Goal: Task Accomplishment & Management: Complete application form

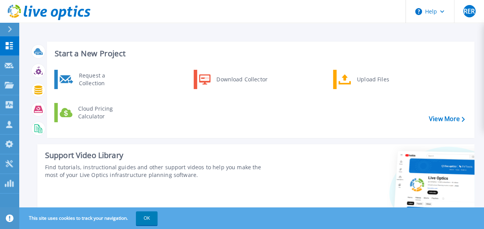
click at [12, 30] on div at bounding box center [13, 29] width 12 height 13
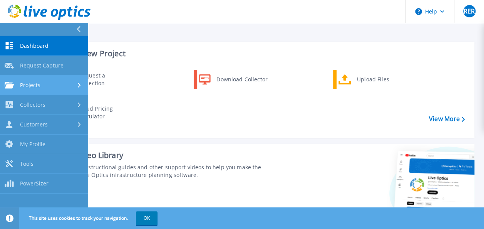
click at [45, 84] on div "Projects" at bounding box center [44, 85] width 79 height 7
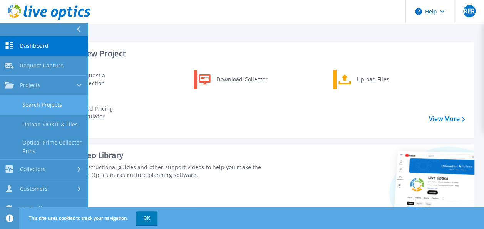
click at [67, 107] on link "Search Projects" at bounding box center [44, 105] width 88 height 20
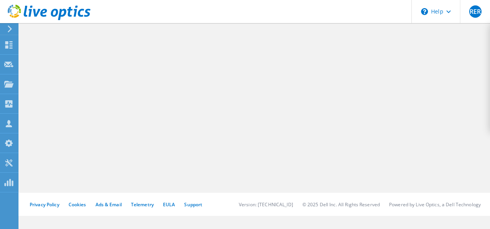
click at [9, 30] on use at bounding box center [10, 28] width 4 height 7
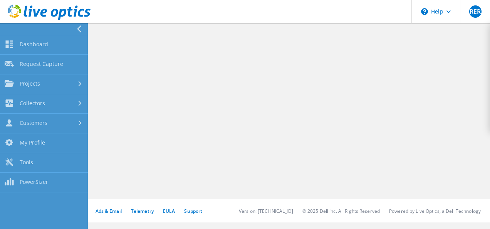
click at [214, 154] on div at bounding box center [289, 113] width 401 height 171
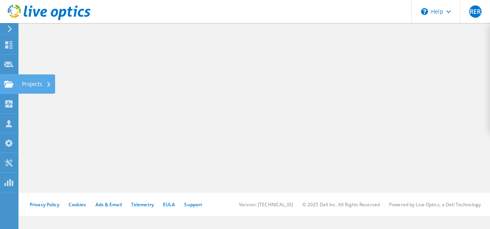
click at [12, 84] on use at bounding box center [8, 84] width 9 height 7
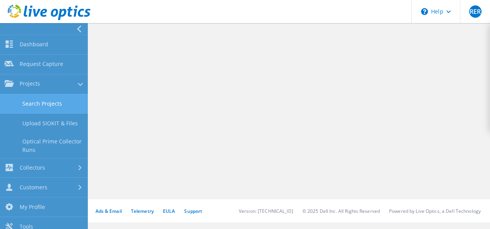
click at [75, 104] on link "Search Projects" at bounding box center [44, 104] width 88 height 20
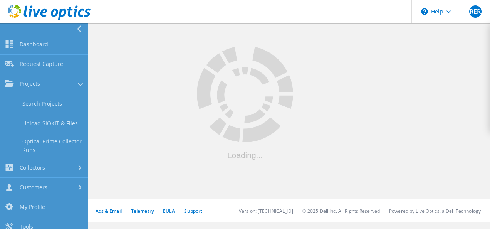
click at [359, 153] on div at bounding box center [289, 113] width 401 height 171
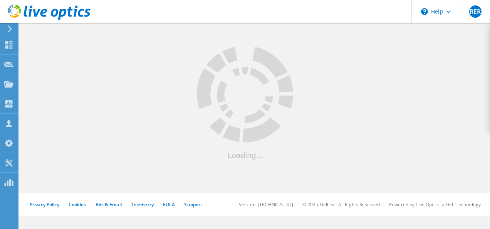
click at [161, 159] on div at bounding box center [254, 107] width 471 height 171
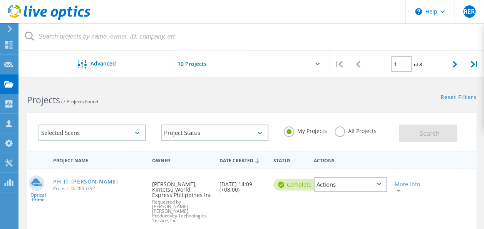
click at [318, 62] on div at bounding box center [251, 66] width 155 height 32
click at [317, 64] on icon at bounding box center [318, 64] width 4 height 2
click at [314, 62] on div at bounding box center [251, 66] width 155 height 32
click at [317, 63] on icon at bounding box center [318, 64] width 4 height 2
click at [457, 64] on icon at bounding box center [455, 64] width 5 height 7
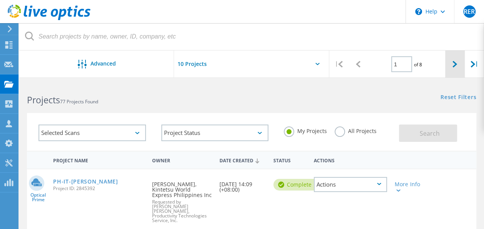
type input "2"
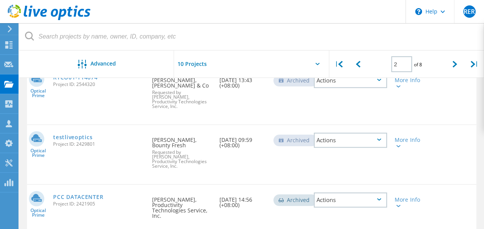
scroll to position [347, 0]
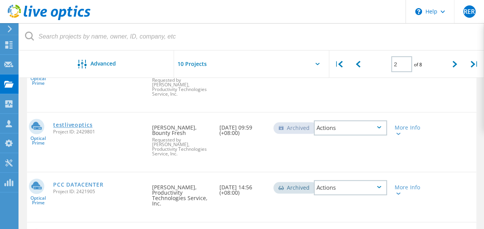
click at [81, 122] on link "testliveoptics" at bounding box center [72, 124] width 39 height 5
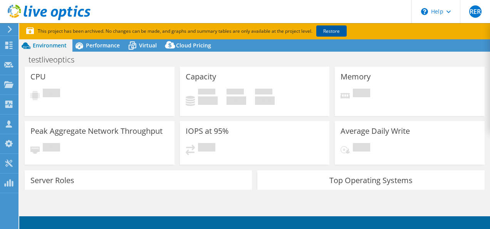
click at [341, 34] on link "Restore" at bounding box center [331, 30] width 30 height 11
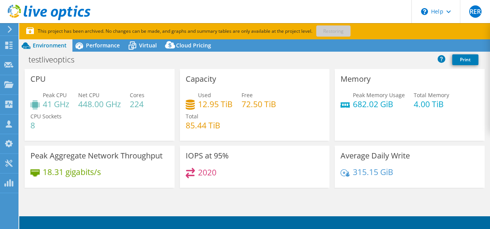
click at [61, 133] on div "Peak CPU 41 GHz Net CPU 448.00 GHz Cores 224 CPU Sockets 8" at bounding box center [99, 114] width 138 height 46
drag, startPoint x: 132, startPoint y: 104, endPoint x: 153, endPoint y: 102, distance: 21.3
click at [153, 102] on div "Peak CPU 41 GHz Net CPU 448.00 GHz Cores 224 CPU Sockets 8" at bounding box center [99, 114] width 138 height 46
drag, startPoint x: 153, startPoint y: 102, endPoint x: 136, endPoint y: 118, distance: 23.7
click at [136, 118] on div "Peak CPU 41 GHz Net CPU 448.00 GHz Cores 224 CPU Sockets 8" at bounding box center [99, 114] width 138 height 46
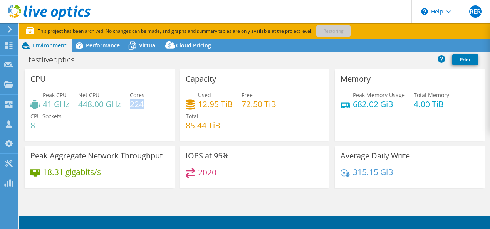
drag, startPoint x: 132, startPoint y: 103, endPoint x: 143, endPoint y: 102, distance: 11.2
click at [143, 102] on h4 "224" at bounding box center [137, 104] width 15 height 8
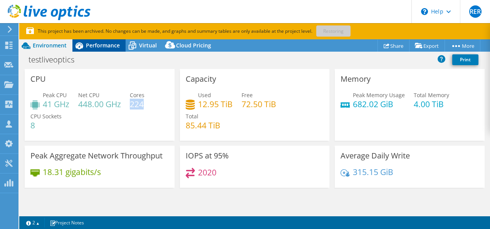
click at [112, 41] on div "Performance" at bounding box center [98, 45] width 53 height 12
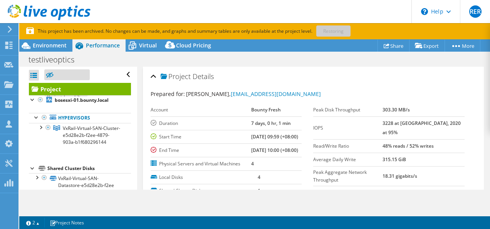
click at [109, 44] on span "Performance" at bounding box center [103, 45] width 34 height 7
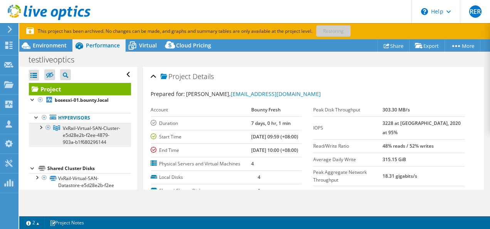
click at [83, 135] on span "VxRail-Virtual-SAN-Cluster-e5d28e2b-f2ee-4879-903a-b1f680296144" at bounding box center [91, 135] width 57 height 20
select select "[GEOGRAPHIC_DATA]"
select select "USD"
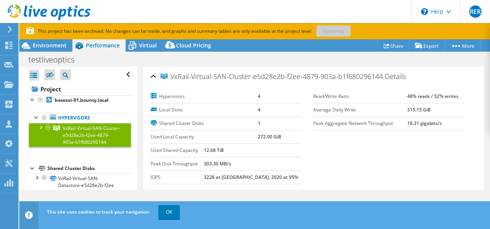
click at [327, 164] on section "Hypervisors 4 Local Disks 4 Shared Cluster Disks 1 Used Local Capacity 272.00 G…" at bounding box center [314, 148] width 326 height 116
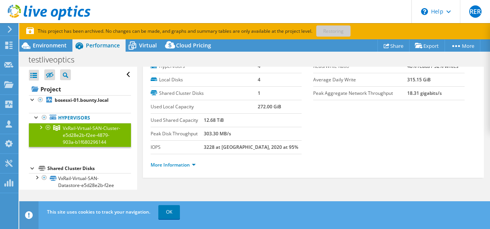
scroll to position [30, 0]
click at [193, 165] on link "More Information" at bounding box center [173, 164] width 45 height 7
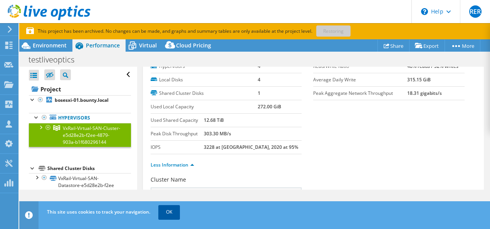
click at [163, 216] on link "OK" at bounding box center [169, 212] width 22 height 14
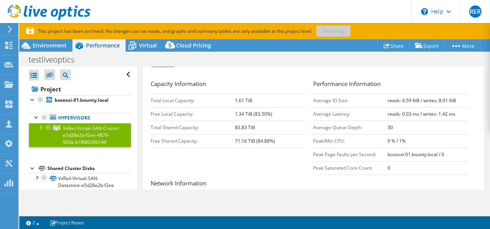
scroll to position [16, 0]
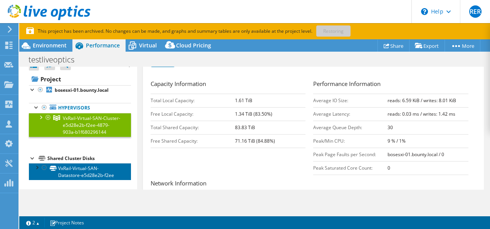
click at [80, 173] on link "VxRail-Virtual-SAN-Datastore-e5d28e2b-f2ee" at bounding box center [80, 171] width 102 height 17
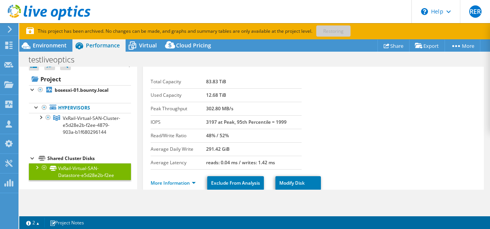
scroll to position [0, 0]
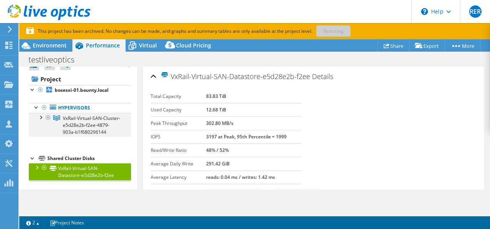
click at [43, 113] on div at bounding box center [41, 117] width 8 height 8
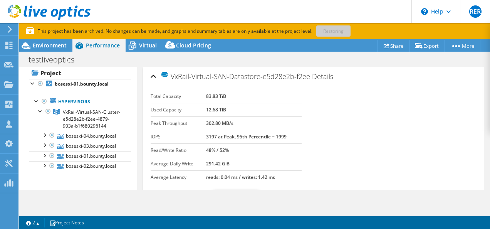
click at [339, 134] on section "Total Capacity 83.83 TiB Used Capacity 12.68 TiB Peak Throughput 302.80 MB/s IO…" at bounding box center [314, 137] width 326 height 94
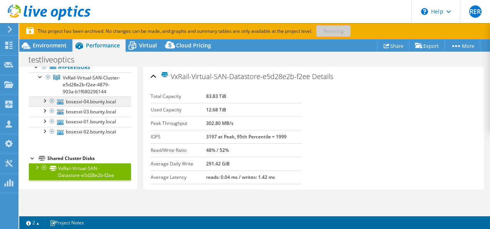
scroll to position [84, 0]
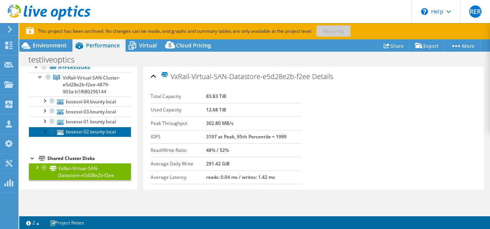
click at [89, 128] on link "bosesxi-02.bounty.local" at bounding box center [80, 132] width 102 height 10
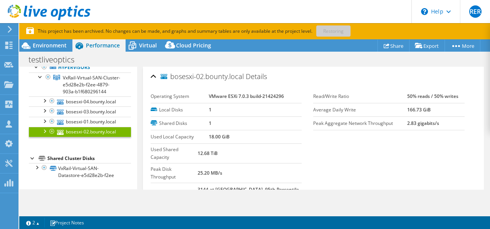
click at [359, 136] on section "Operating System VMware ESXi 7.0.3 build-21424296 Local Disks 1 Shared Disks 1 …" at bounding box center [314, 148] width 326 height 116
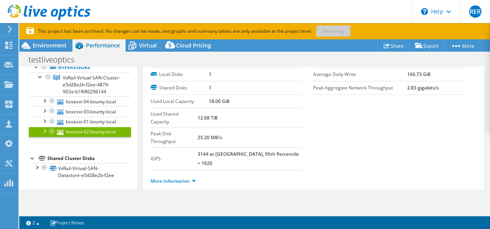
scroll to position [30, 0]
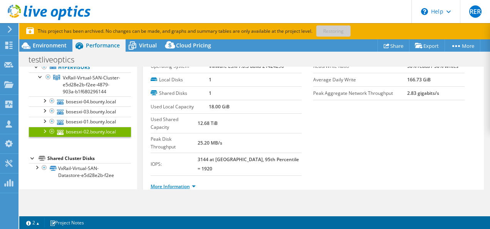
click at [191, 183] on link "More Information" at bounding box center [173, 186] width 45 height 7
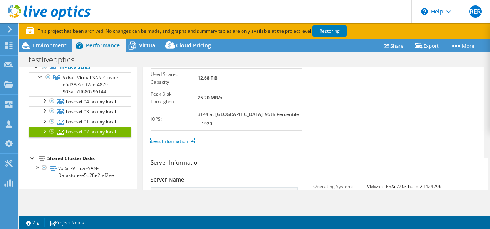
scroll to position [29, 0]
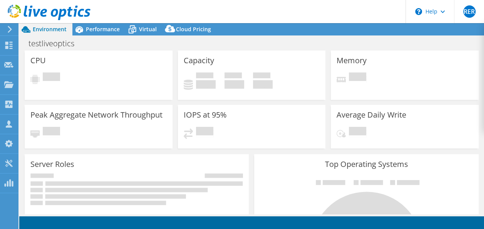
scroll to position [1117, 0]
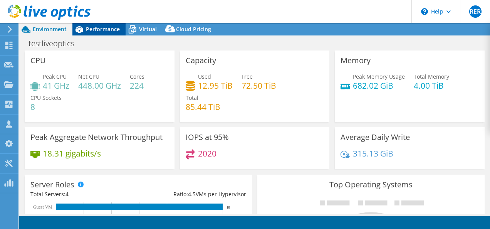
click at [99, 27] on span "Performance" at bounding box center [103, 28] width 34 height 7
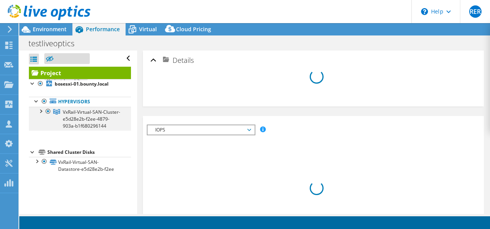
click at [40, 111] on div at bounding box center [41, 111] width 8 height 8
click at [42, 111] on div at bounding box center [41, 111] width 8 height 8
click at [44, 111] on div at bounding box center [41, 111] width 8 height 8
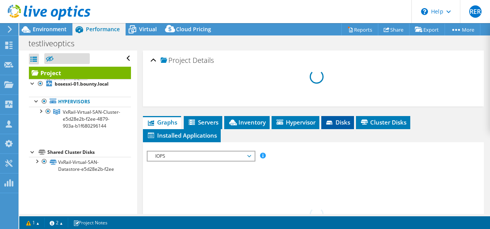
click at [337, 123] on span "Disks" at bounding box center [337, 122] width 25 height 8
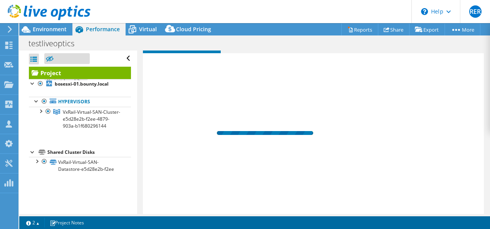
scroll to position [270, 0]
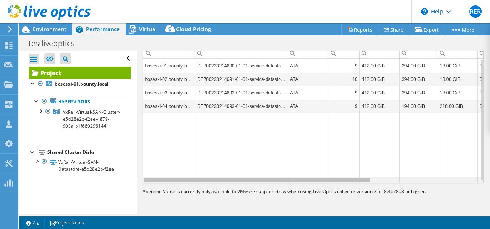
select select "[GEOGRAPHIC_DATA]"
select select "USD"
drag, startPoint x: 314, startPoint y: 194, endPoint x: 196, endPoint y: 186, distance: 118.5
click at [198, 186] on body "RER Channel Partner Ray Edmund Regalado ray@ptsiphil.com Productivity Technolog…" at bounding box center [245, 114] width 490 height 229
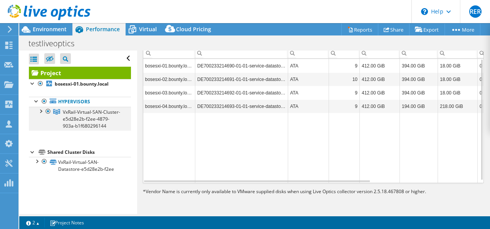
click at [41, 111] on div at bounding box center [41, 111] width 8 height 8
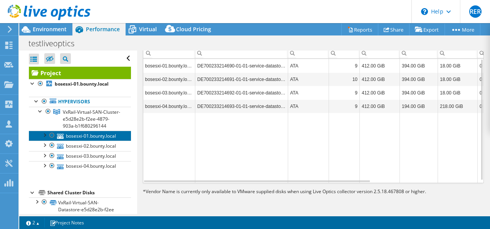
click at [75, 141] on link "bosesxi-01.bounty.local" at bounding box center [80, 136] width 102 height 10
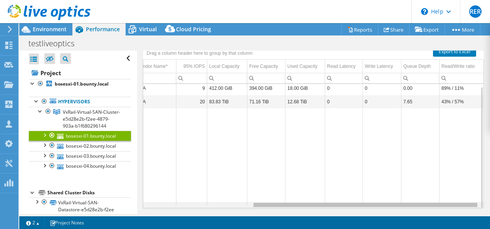
scroll to position [0, 0]
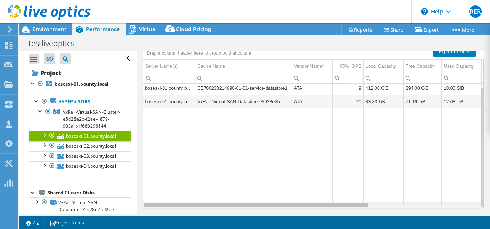
drag, startPoint x: 276, startPoint y: 181, endPoint x: 164, endPoint y: 184, distance: 111.8
click at [164, 184] on body "RER Channel Partner Ray Edmund Regalado ray@ptsiphil.com Productivity Technolog…" at bounding box center [245, 114] width 490 height 229
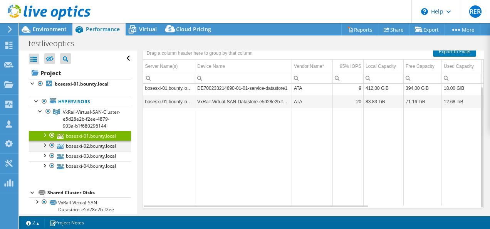
click at [45, 148] on div at bounding box center [44, 145] width 8 height 8
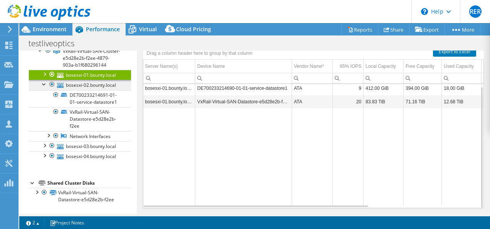
scroll to position [77, 0]
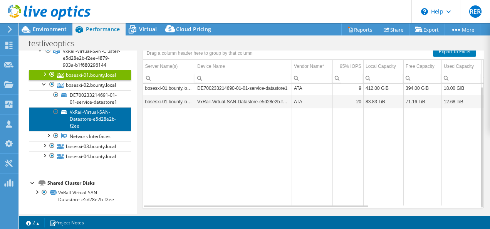
click at [98, 131] on link "VxRail-Virtual-SAN-Datastore-e5d28e2b-f2ee" at bounding box center [80, 119] width 102 height 24
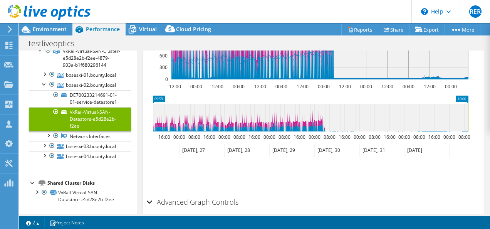
scroll to position [302, 0]
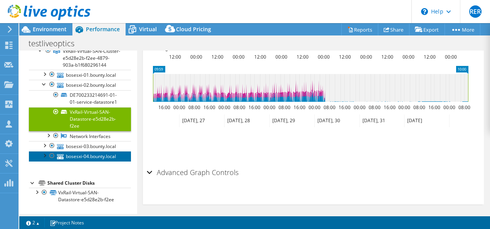
click at [88, 161] on link "bosesxi-04.bounty.local" at bounding box center [80, 156] width 102 height 10
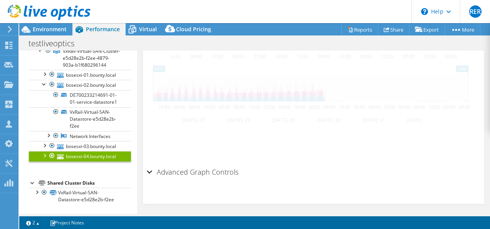
scroll to position [329, 0]
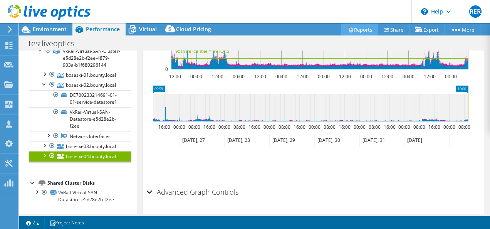
click at [366, 29] on link "Reports" at bounding box center [359, 30] width 37 height 12
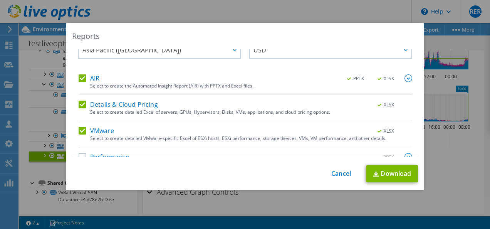
scroll to position [33, 0]
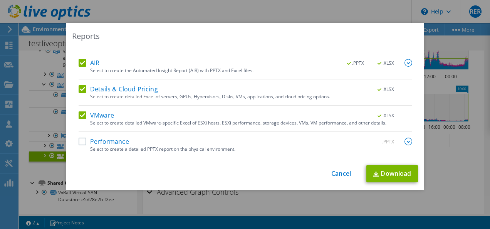
click at [83, 139] on label "Performance" at bounding box center [104, 142] width 50 height 8
click at [0, 0] on input "Performance" at bounding box center [0, 0] width 0 height 0
click at [80, 140] on label "Performance" at bounding box center [104, 142] width 50 height 8
click at [0, 0] on input "Performance" at bounding box center [0, 0] width 0 height 0
click at [82, 87] on label "Details & Cloud Pricing" at bounding box center [118, 89] width 79 height 8
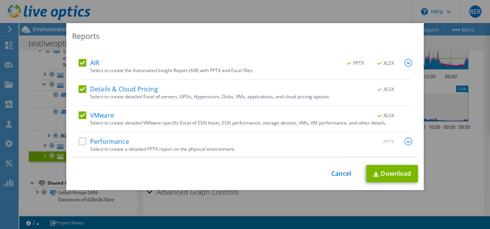
click at [0, 0] on input "Details & Cloud Pricing" at bounding box center [0, 0] width 0 height 0
click at [85, 64] on label "AIR" at bounding box center [89, 63] width 21 height 8
click at [0, 0] on input "AIR" at bounding box center [0, 0] width 0 height 0
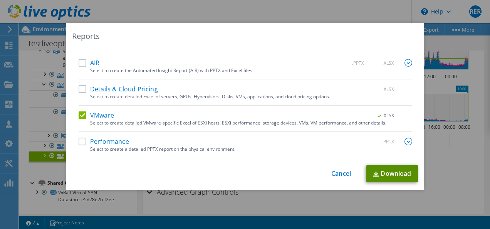
click at [395, 175] on link "Download" at bounding box center [392, 173] width 52 height 17
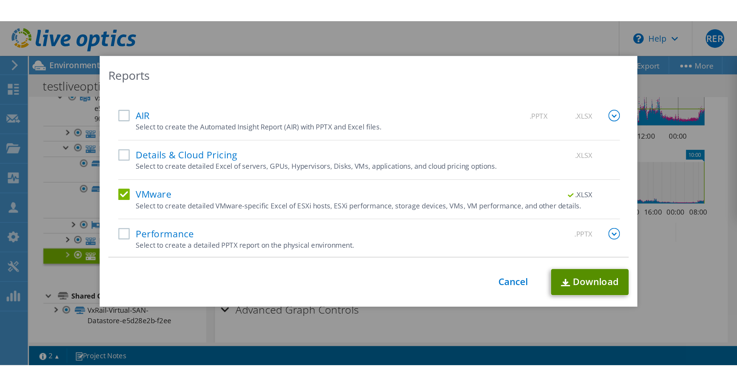
scroll to position [0, 0]
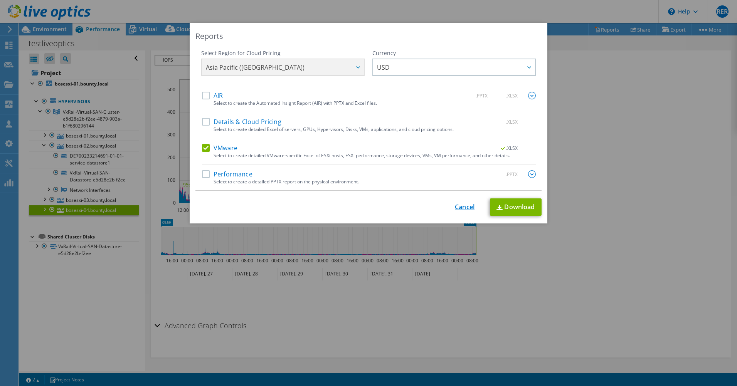
click at [455, 208] on link "Cancel" at bounding box center [465, 206] width 20 height 7
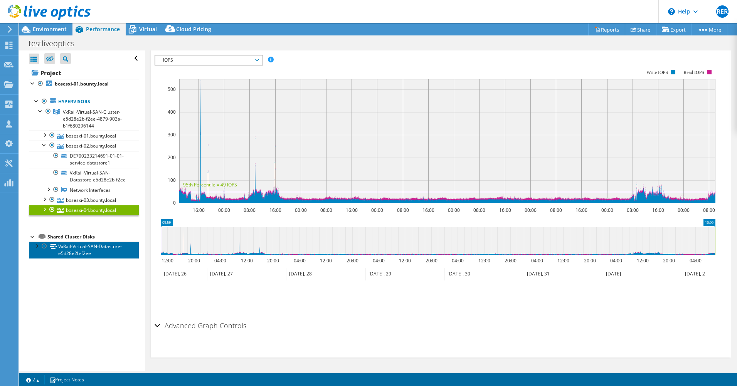
click at [85, 228] on link "VxRail-Virtual-SAN-Datastore-e5d28e2b-f2ee" at bounding box center [84, 250] width 110 height 17
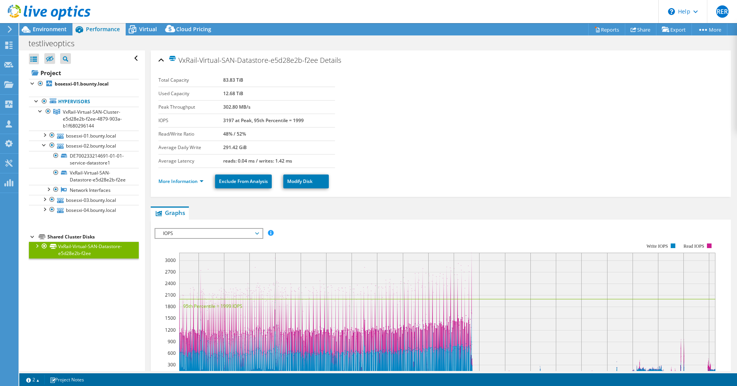
click at [391, 129] on section "Total Capacity 83.83 TiB Used Capacity 12.68 TiB Peak Throughput 302.80 MB/s IO…" at bounding box center [440, 121] width 564 height 94
click at [394, 124] on section "Total Capacity 83.83 TiB Used Capacity 12.68 TiB Peak Throughput 302.80 MB/s IO…" at bounding box center [440, 121] width 564 height 94
click at [417, 142] on section "Total Capacity 83.83 TiB Used Capacity 12.68 TiB Peak Throughput 302.80 MB/s IO…" at bounding box center [440, 121] width 564 height 94
click at [80, 118] on span "VxRail-Virtual-SAN-Cluster-e5d28e2b-f2ee-4879-903a-b1f680296144" at bounding box center [92, 119] width 59 height 20
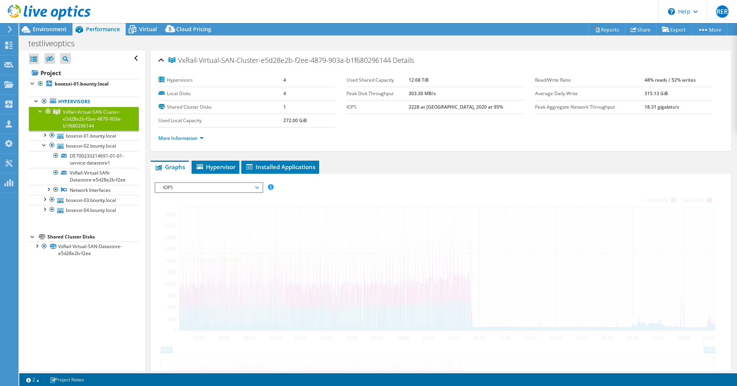
click at [406, 143] on div "More Information" at bounding box center [440, 139] width 564 height 22
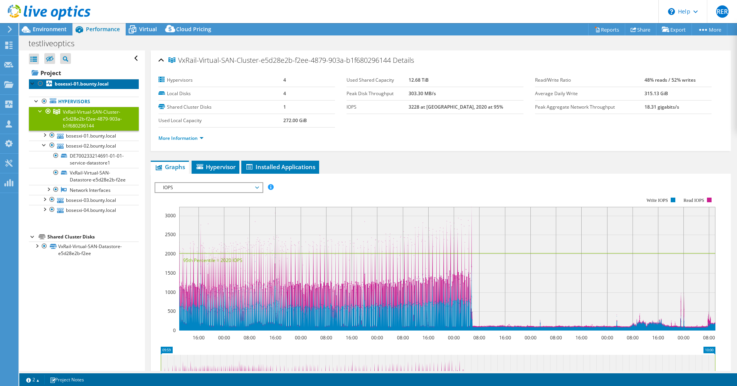
click at [61, 83] on b "bosesxi-01.bounty.local" at bounding box center [82, 84] width 54 height 7
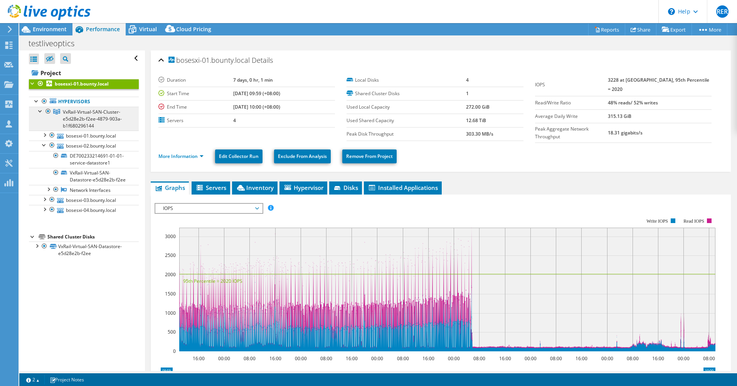
click at [96, 121] on span "VxRail-Virtual-SAN-Cluster-e5d28e2b-f2ee-4879-903a-b1f680296144" at bounding box center [92, 119] width 59 height 20
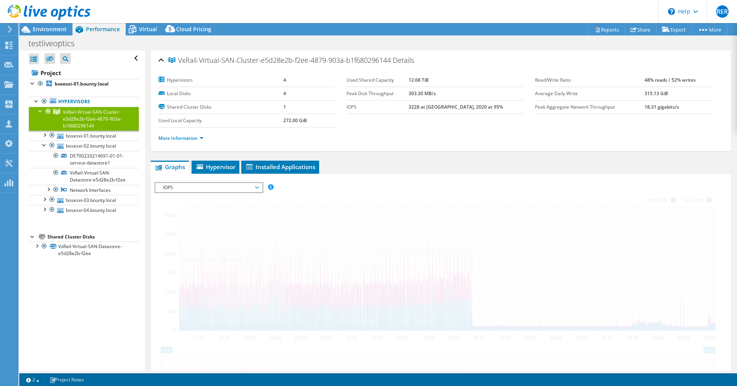
click at [388, 147] on div "More Information" at bounding box center [440, 139] width 564 height 22
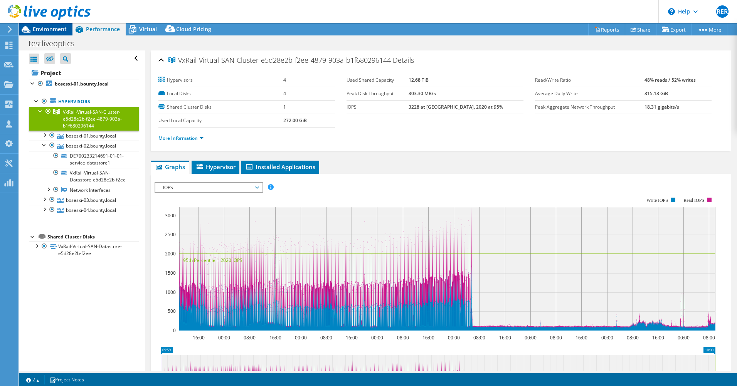
click at [53, 30] on span "Environment" at bounding box center [50, 28] width 34 height 7
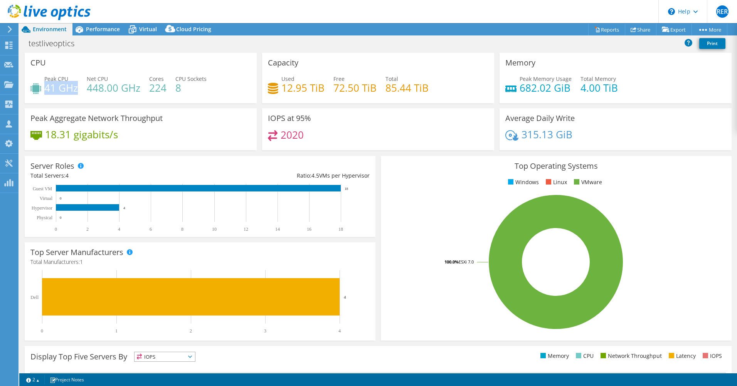
drag, startPoint x: 47, startPoint y: 91, endPoint x: 76, endPoint y: 91, distance: 28.9
click at [76, 91] on h4 "41 GHz" at bounding box center [61, 88] width 34 height 8
drag, startPoint x: 76, startPoint y: 91, endPoint x: 84, endPoint y: 94, distance: 9.5
click at [84, 94] on div "Peak CPU 41 GHz Net CPU 448.00 GHz Cores 224 CPU Sockets 8" at bounding box center [140, 87] width 220 height 25
drag, startPoint x: 87, startPoint y: 91, endPoint x: 115, endPoint y: 90, distance: 27.7
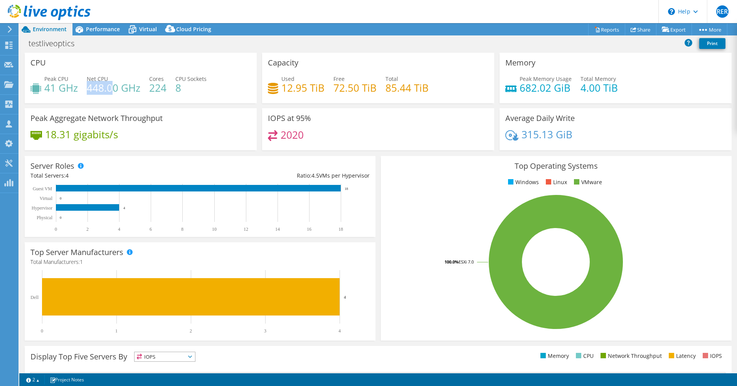
click at [115, 90] on h4 "448.00 GHz" at bounding box center [114, 88] width 54 height 8
drag, startPoint x: 115, startPoint y: 90, endPoint x: 49, endPoint y: 81, distance: 66.5
click at [49, 84] on h4 "41 GHz" at bounding box center [61, 88] width 34 height 8
drag, startPoint x: 45, startPoint y: 85, endPoint x: 77, endPoint y: 86, distance: 32.4
click at [77, 86] on h4 "41 GHz" at bounding box center [61, 88] width 34 height 8
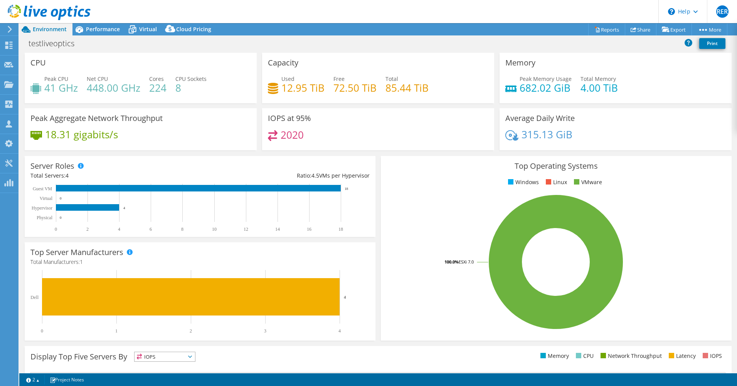
drag, startPoint x: 77, startPoint y: 86, endPoint x: 75, endPoint y: 100, distance: 14.0
click at [75, 100] on div "CPU Peak CPU 41 GHz Net CPU 448.00 GHz Cores 224 CPU Sockets 8" at bounding box center [141, 78] width 232 height 50
drag, startPoint x: 89, startPoint y: 89, endPoint x: 134, endPoint y: 90, distance: 45.1
click at [134, 90] on h4 "448.00 GHz" at bounding box center [114, 88] width 54 height 8
drag, startPoint x: 134, startPoint y: 90, endPoint x: 226, endPoint y: 88, distance: 92.5
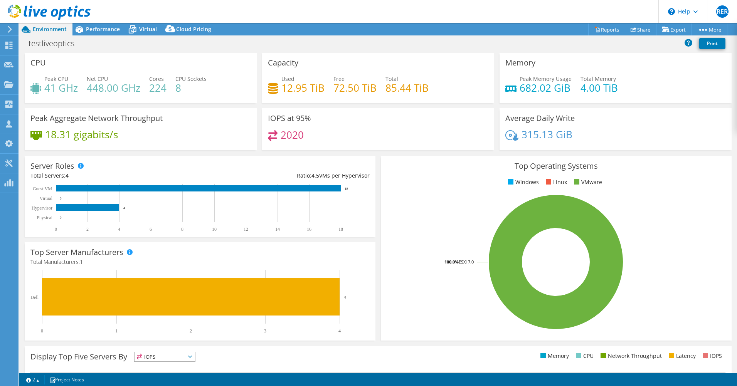
click at [226, 88] on div "Peak CPU 41 GHz Net CPU 448.00 GHz Cores 224 CPU Sockets 8" at bounding box center [140, 87] width 220 height 25
click at [369, 154] on div "Server Roles Physical Servers represent bare metal servers that were targets of…" at bounding box center [200, 196] width 356 height 86
click at [12, 28] on icon at bounding box center [10, 29] width 6 height 7
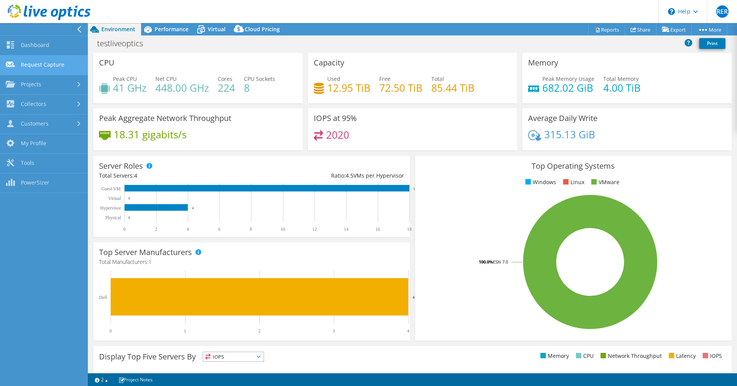
click at [36, 64] on link "Request Capture" at bounding box center [44, 65] width 88 height 20
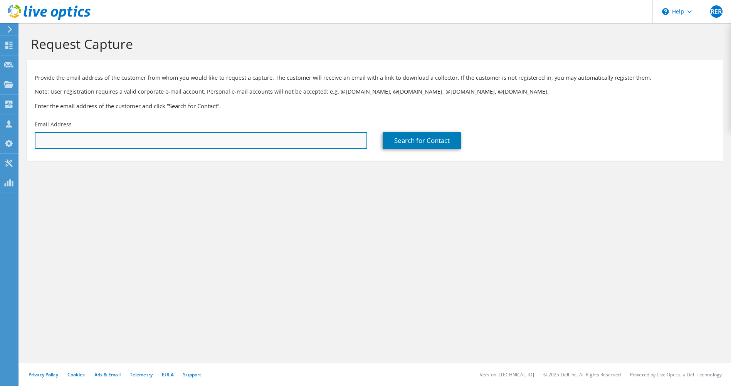
click at [219, 137] on input "text" at bounding box center [201, 140] width 332 height 17
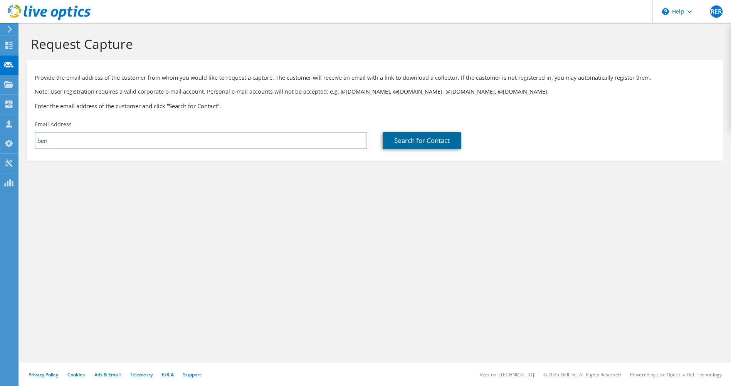
click at [408, 141] on link "Search for Contact" at bounding box center [422, 140] width 79 height 17
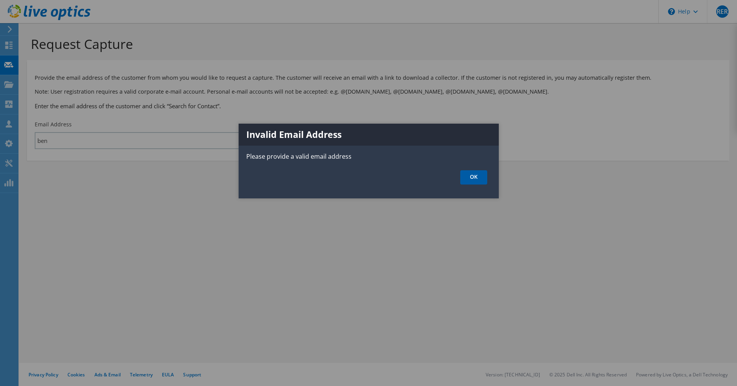
click at [484, 175] on link "OK" at bounding box center [473, 177] width 27 height 14
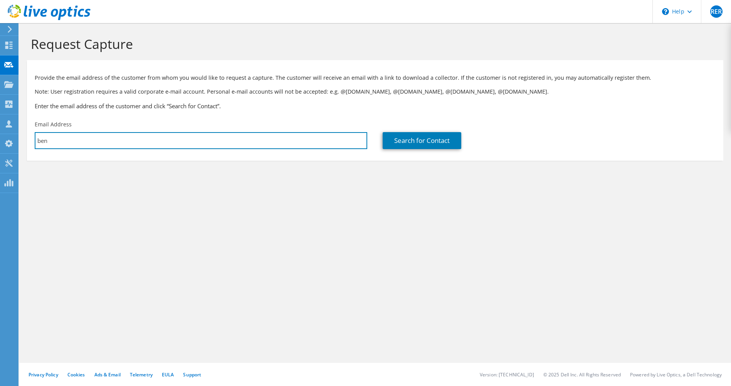
drag, startPoint x: 84, startPoint y: 141, endPoint x: -2, endPoint y: 139, distance: 85.6
click at [0, 139] on html "RER Channel Partner [PERSON_NAME] Regalado [EMAIL_ADDRESS][DOMAIN_NAME] Product…" at bounding box center [365, 193] width 731 height 386
paste input "[EMAIL_ADDRESS][DOMAIN_NAME]"
type input "[EMAIL_ADDRESS][DOMAIN_NAME]"
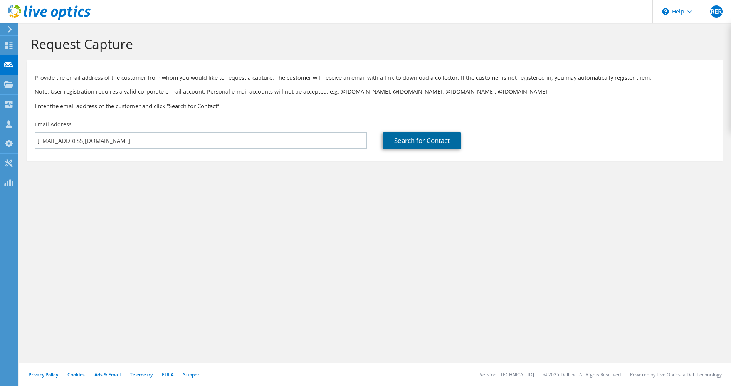
click at [422, 142] on link "Search for Contact" at bounding box center [422, 140] width 79 height 17
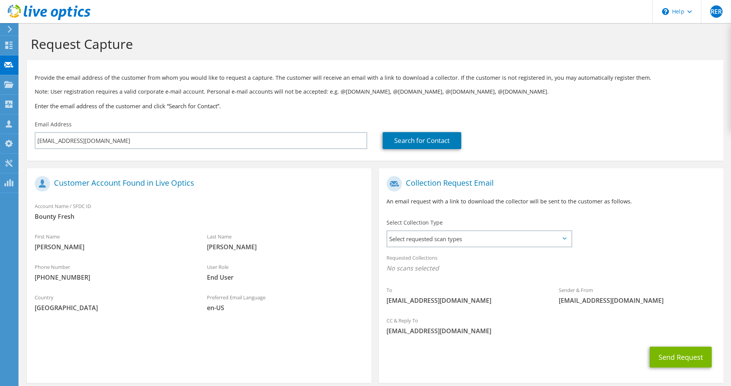
click at [320, 243] on span "Lucas" at bounding box center [285, 247] width 157 height 8
click at [425, 240] on span "Select requested scan types" at bounding box center [478, 238] width 183 height 15
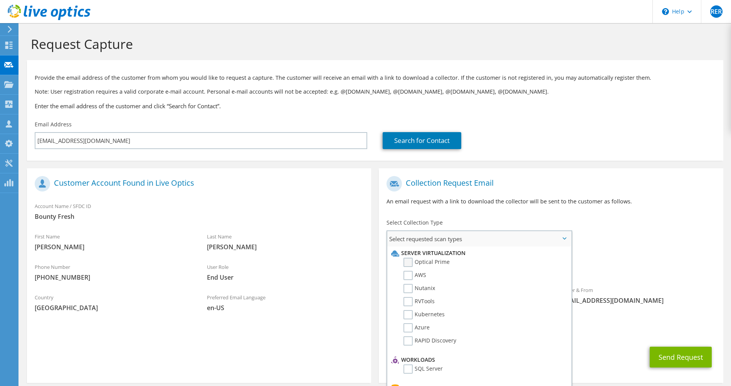
click at [408, 262] on label "Optical Prime" at bounding box center [426, 262] width 46 height 9
click at [0, 0] on input "Optical Prime" at bounding box center [0, 0] width 0 height 0
click at [317, 298] on div "Preferred Email Language en-US" at bounding box center [285, 302] width 172 height 27
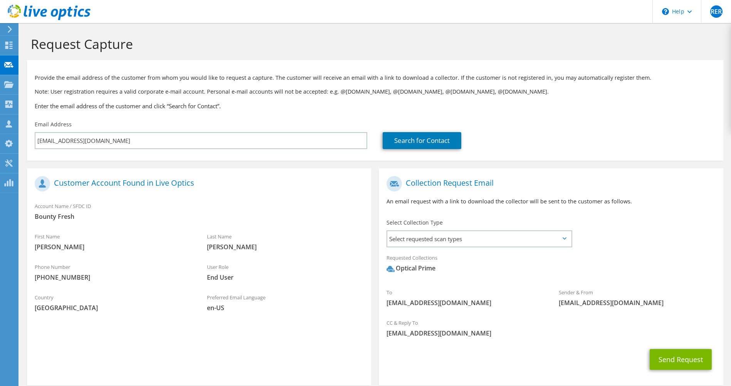
scroll to position [38, 0]
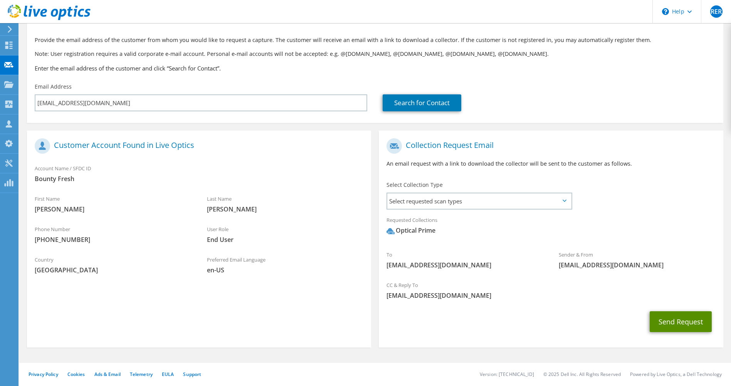
click at [681, 324] on button "Send Request" at bounding box center [681, 321] width 62 height 21
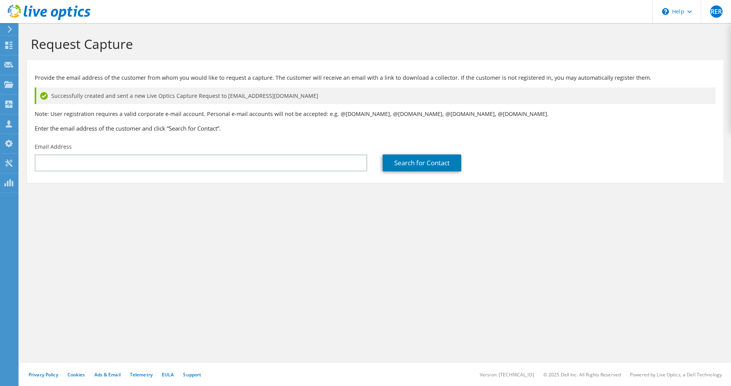
click at [479, 246] on div "Request Capture Provide the email address of the customer from whom you would l…" at bounding box center [375, 204] width 712 height 363
click at [479, 249] on div "Request Capture Provide the email address of the customer from whom you would l…" at bounding box center [375, 204] width 712 height 363
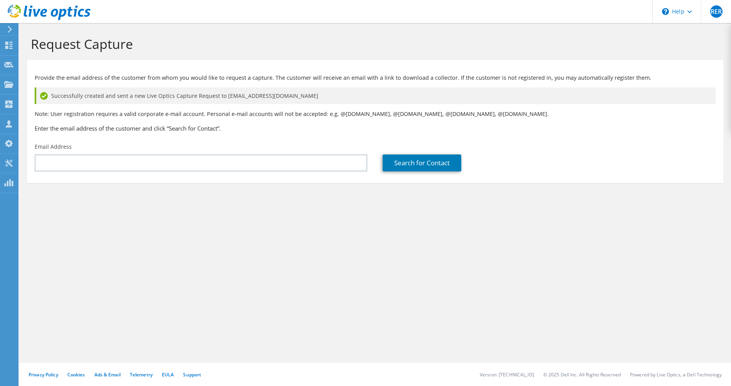
click at [479, 249] on div "Request Capture Provide the email address of the customer from whom you would l…" at bounding box center [375, 204] width 712 height 363
click at [532, 45] on h1 "Request Capture" at bounding box center [373, 44] width 685 height 16
click at [406, 270] on div "Request Capture Provide the email address of the customer from whom you would l…" at bounding box center [375, 204] width 712 height 363
click at [521, 259] on div "Request Capture Provide the email address of the customer from whom you would l…" at bounding box center [375, 204] width 712 height 363
